Goal: Transaction & Acquisition: Purchase product/service

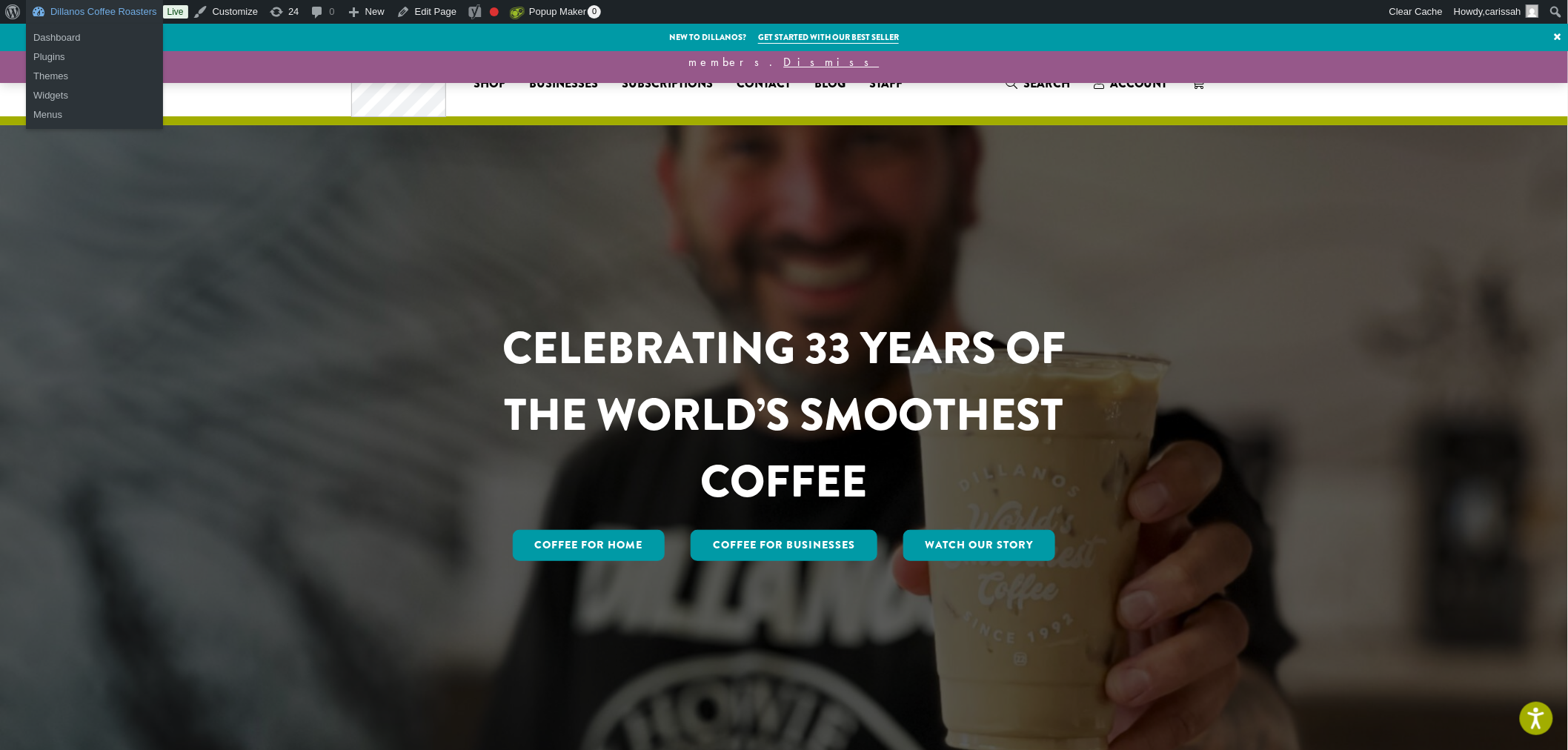
click at [80, 8] on link "Dillanos Coffee Roasters" at bounding box center [94, 11] width 137 height 24
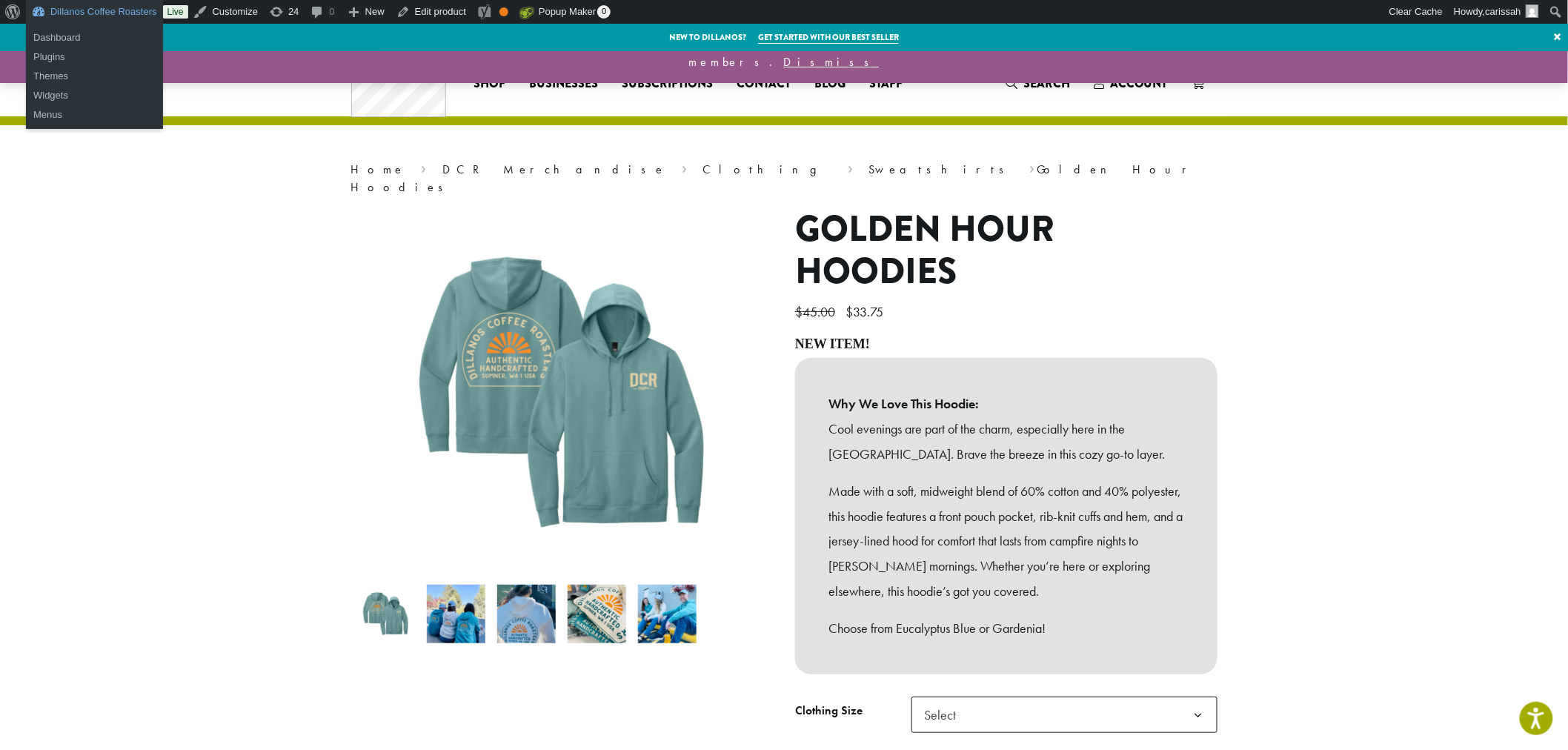
click at [42, 8] on link "Dillanos Coffee Roasters" at bounding box center [94, 11] width 137 height 24
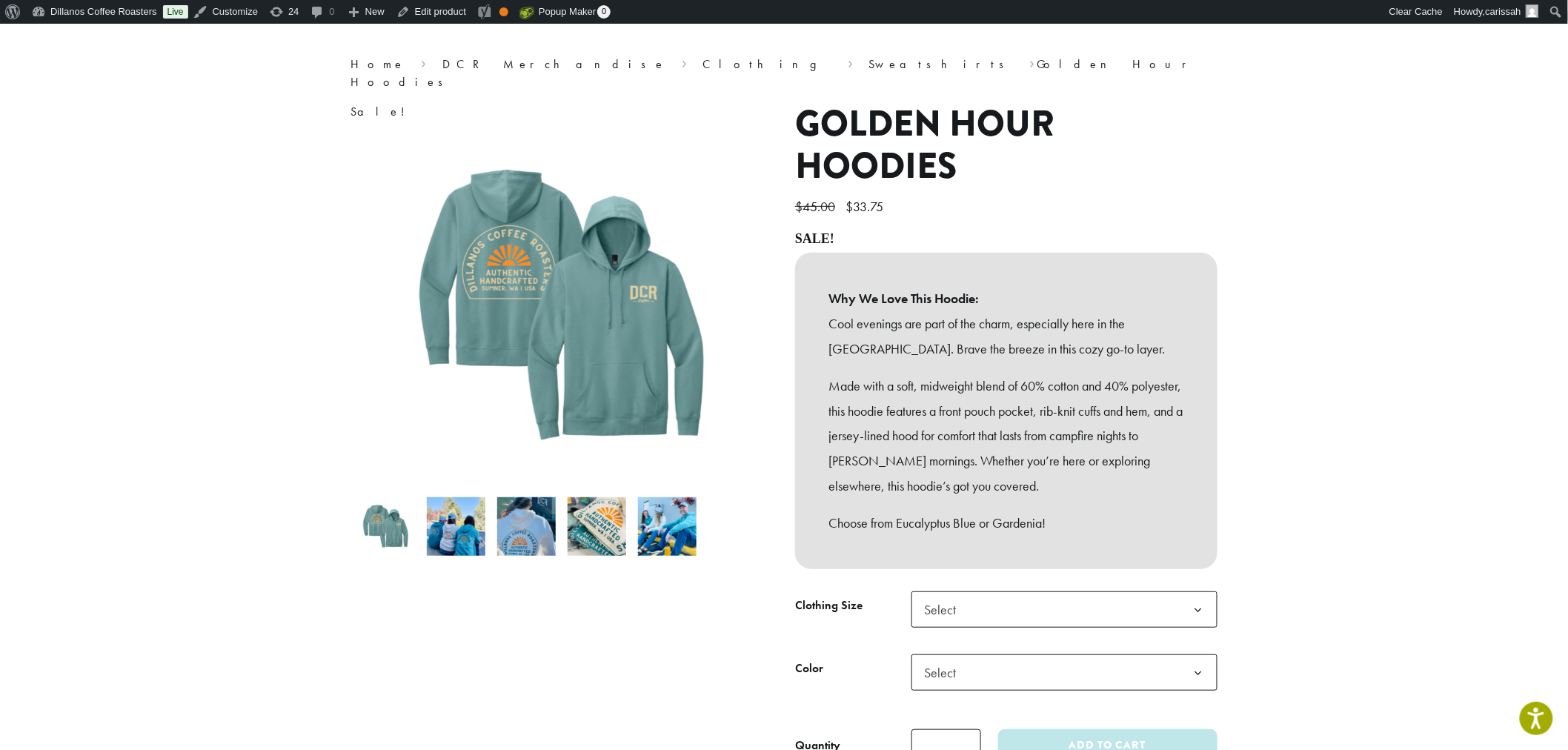
scroll to position [164, 0]
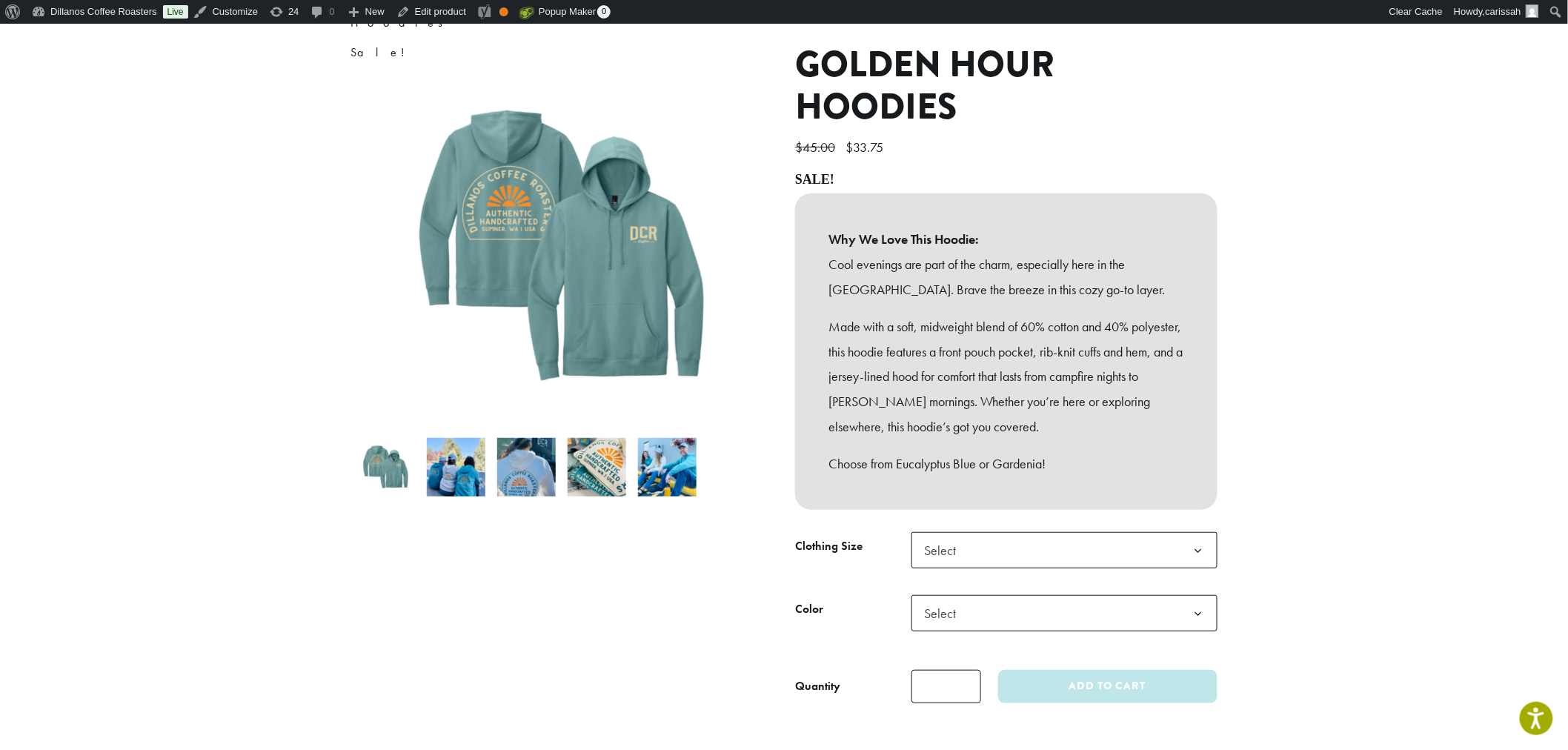
click at [991, 532] on span "Select" at bounding box center [1065, 551] width 306 height 37
click at [981, 542] on span "Select" at bounding box center [1065, 551] width 306 height 37
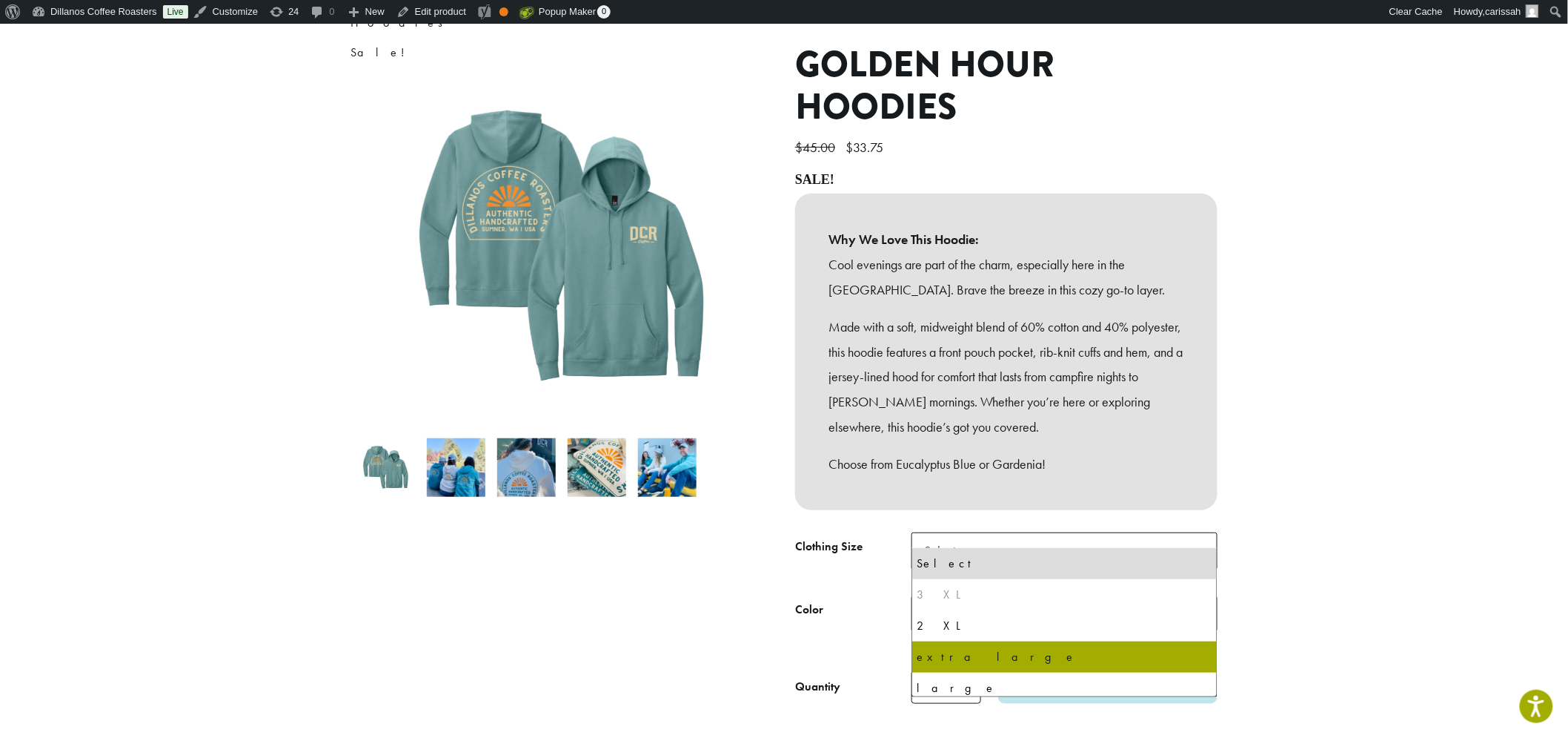
drag, startPoint x: 966, startPoint y: 656, endPoint x: 973, endPoint y: 663, distance: 9.9
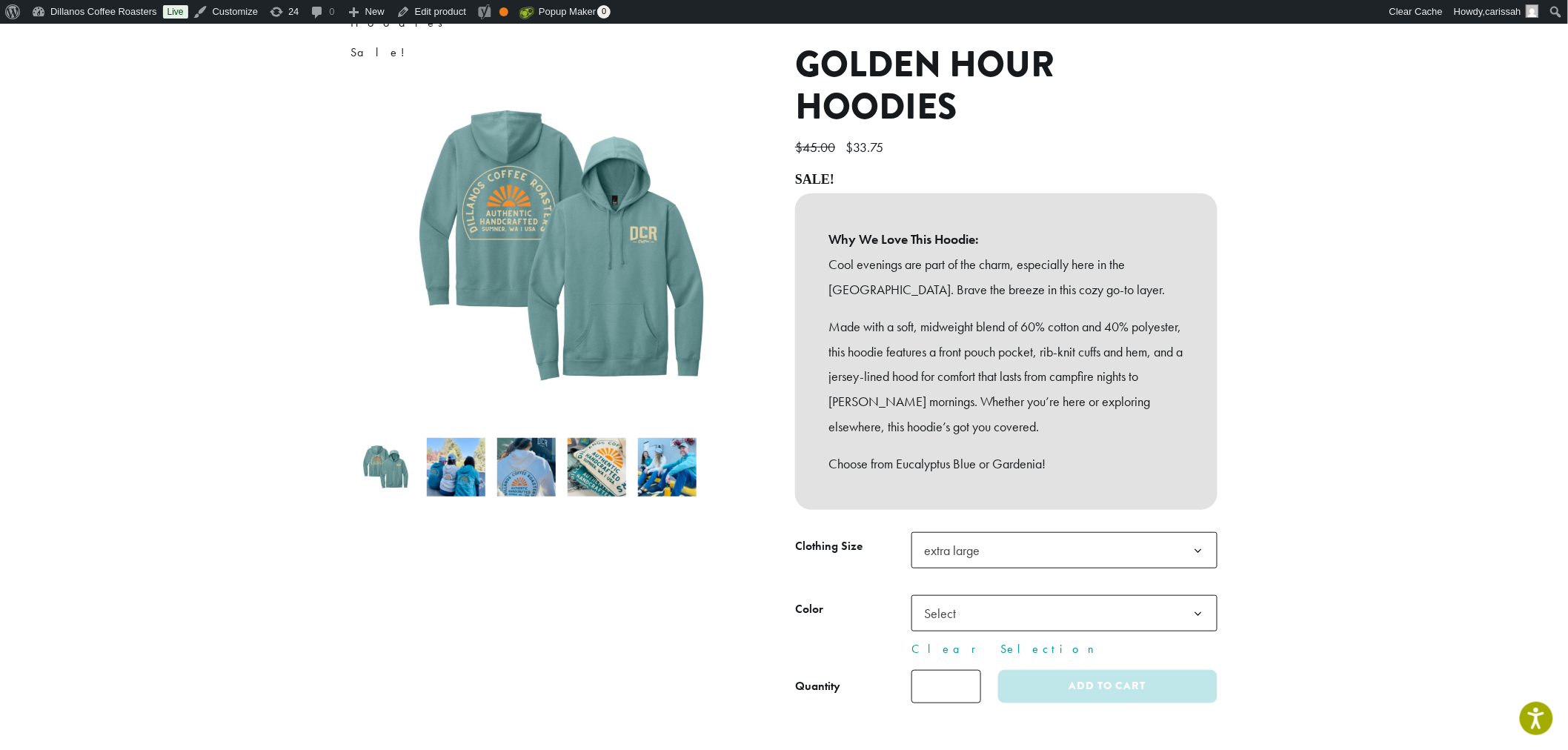
click at [956, 599] on span "Select" at bounding box center [944, 614] width 52 height 29
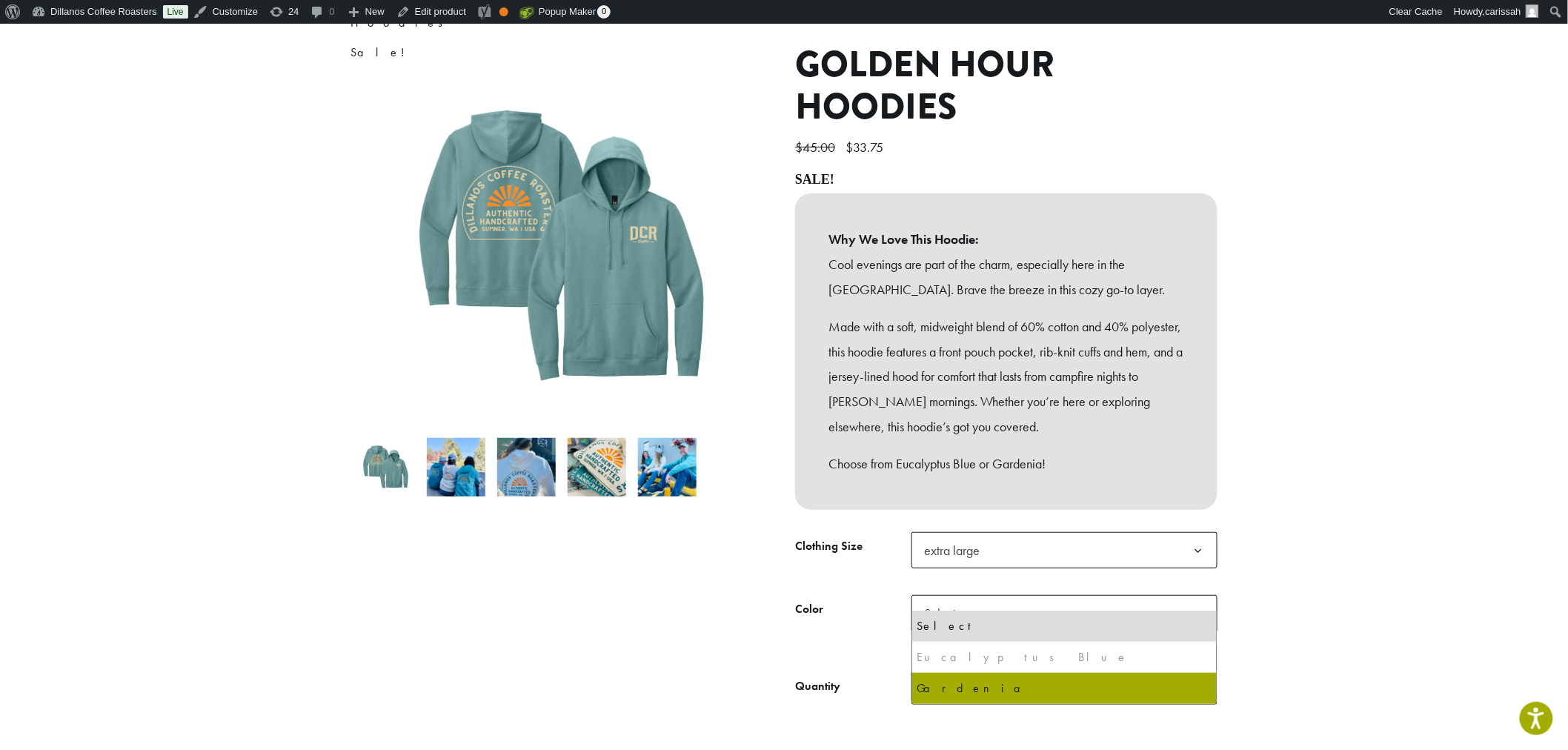
select select "**********"
select select "********"
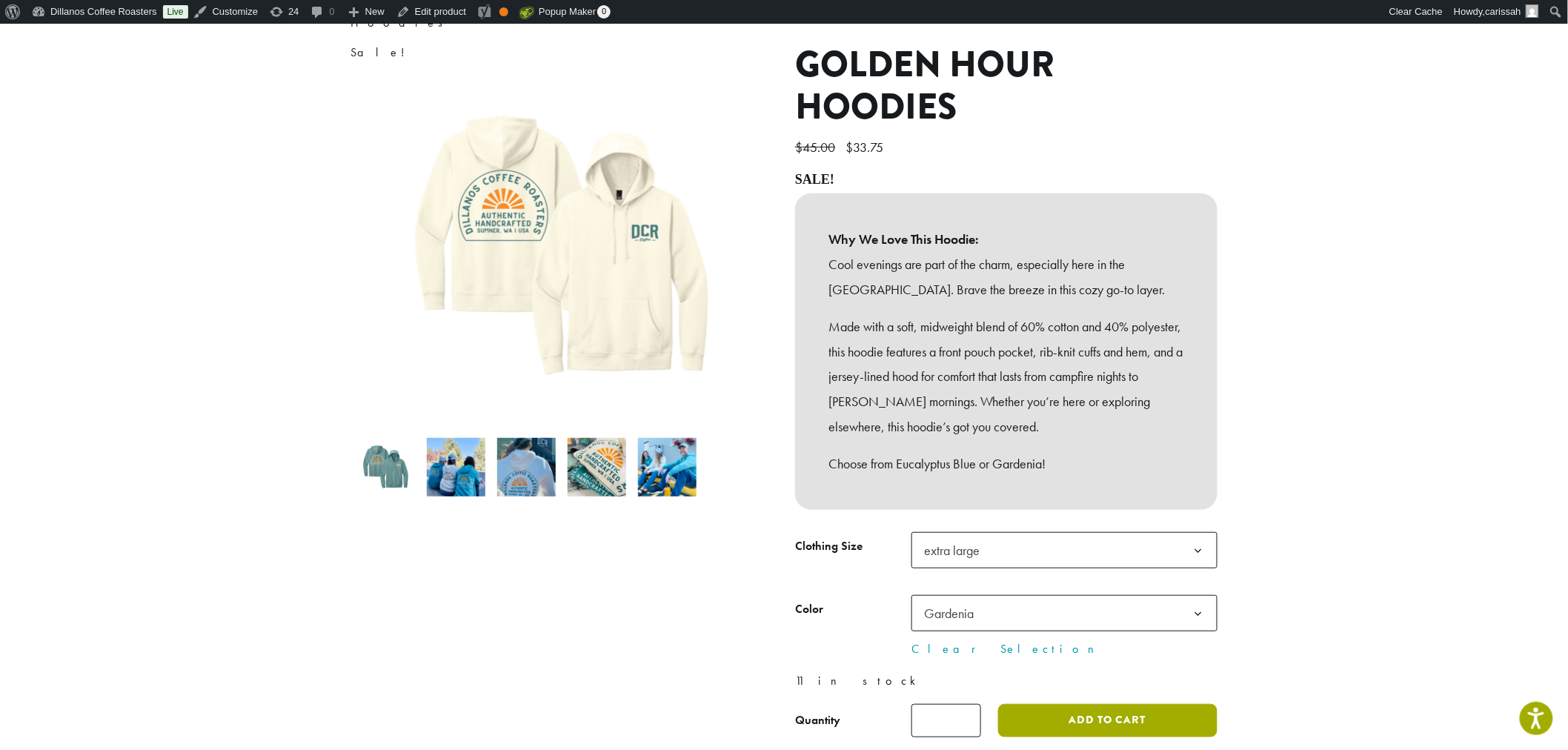
click at [1086, 704] on button "Add to cart" at bounding box center [1108, 721] width 220 height 33
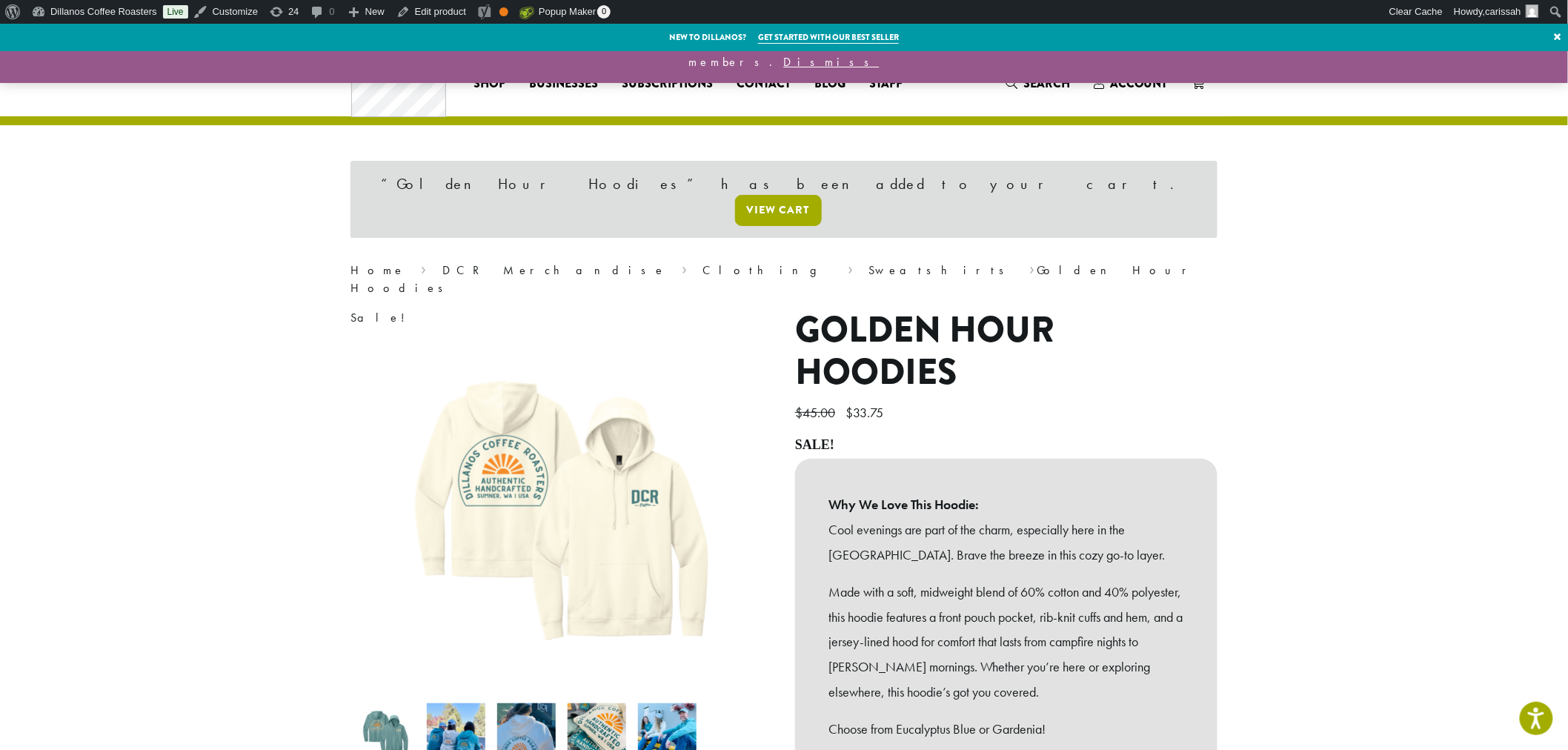
click at [822, 195] on link "View cart" at bounding box center [779, 210] width 87 height 31
